Goal: Transaction & Acquisition: Purchase product/service

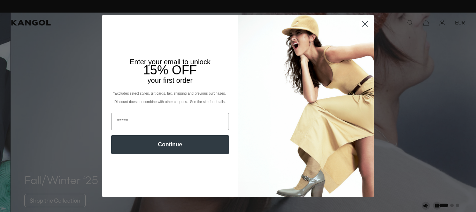
click at [364, 23] on icon "Close dialog" at bounding box center [365, 24] width 5 height 5
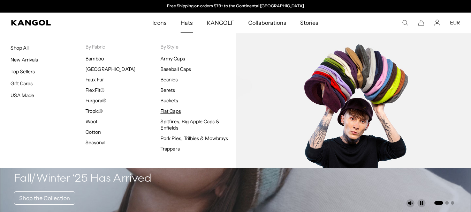
click at [170, 111] on link "Flat Caps" at bounding box center [170, 111] width 20 height 6
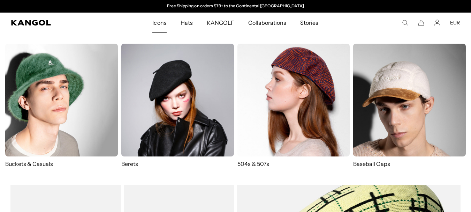
click at [295, 94] on img at bounding box center [293, 100] width 113 height 113
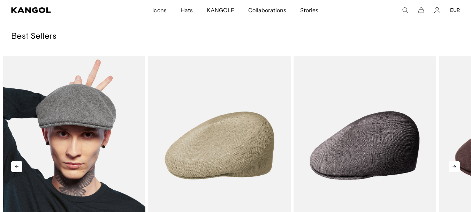
click at [78, 145] on img "1 of 10" at bounding box center [74, 145] width 143 height 179
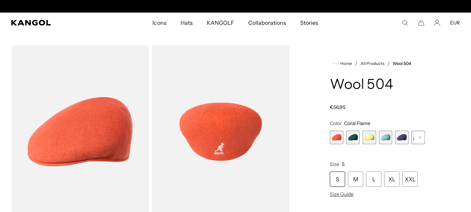
scroll to position [0, 144]
click at [419, 140] on rect at bounding box center [419, 137] width 10 height 10
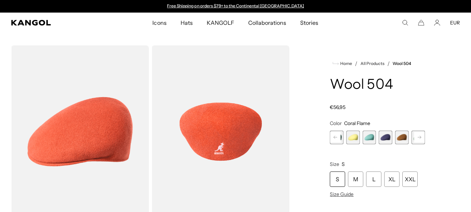
click at [419, 140] on rect at bounding box center [419, 137] width 10 height 10
click at [351, 139] on span "4 of 21" at bounding box center [353, 137] width 14 height 14
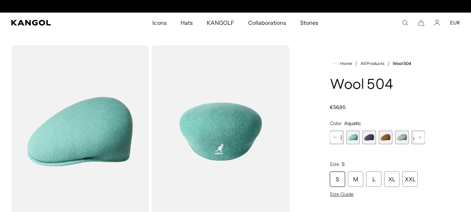
scroll to position [0, 144]
click at [419, 138] on rect at bounding box center [419, 137] width 10 height 10
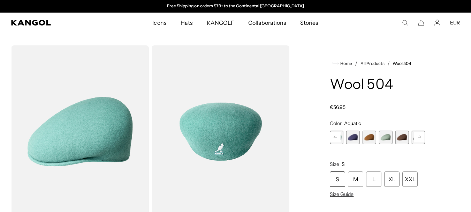
click at [419, 138] on rect at bounding box center [419, 137] width 10 height 10
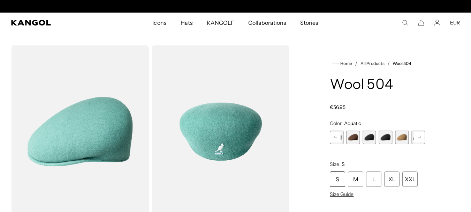
click at [419, 138] on rect at bounding box center [419, 137] width 10 height 10
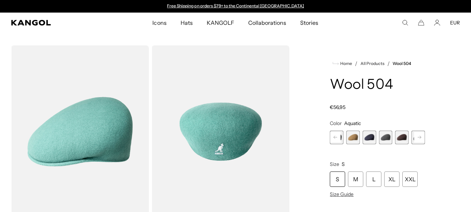
click at [419, 138] on rect at bounding box center [419, 137] width 10 height 10
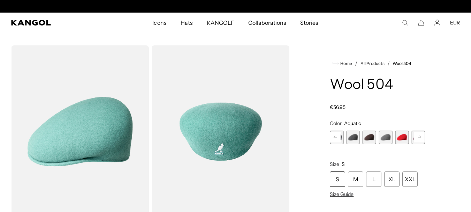
click at [406, 139] on span "16 of 21" at bounding box center [402, 137] width 14 height 14
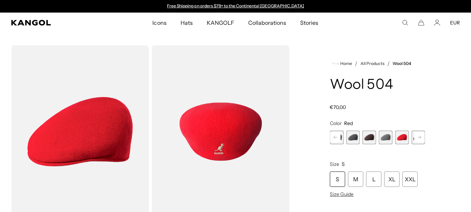
click at [420, 139] on rect at bounding box center [419, 137] width 10 height 10
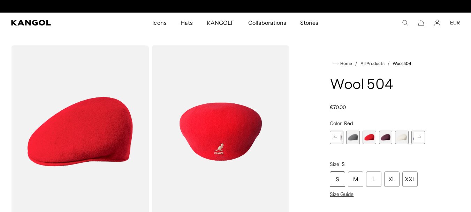
click at [420, 139] on rect at bounding box center [419, 137] width 10 height 10
click at [420, 139] on span "21 of 21" at bounding box center [418, 137] width 14 height 14
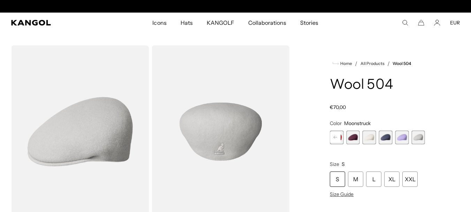
scroll to position [0, 144]
click at [402, 139] on span "20 of 21" at bounding box center [402, 137] width 14 height 14
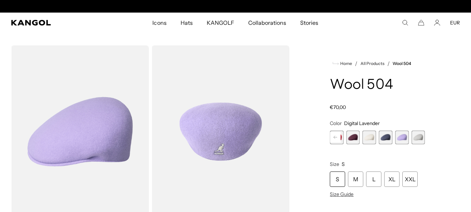
scroll to position [0, 144]
click at [416, 137] on span "21 of 21" at bounding box center [418, 137] width 14 height 14
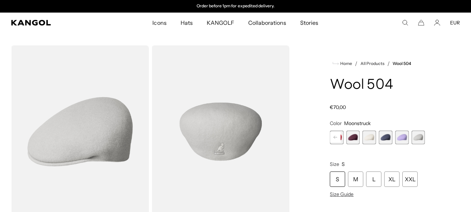
click at [407, 138] on span "20 of 21" at bounding box center [402, 137] width 14 height 14
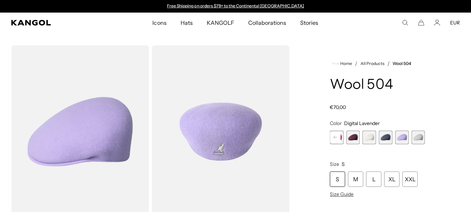
click at [358, 138] on span "17 of 21" at bounding box center [353, 137] width 14 height 14
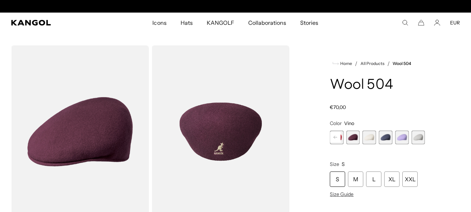
scroll to position [0, 144]
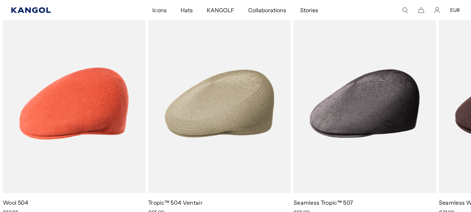
scroll to position [0, 144]
